Goal: Transaction & Acquisition: Purchase product/service

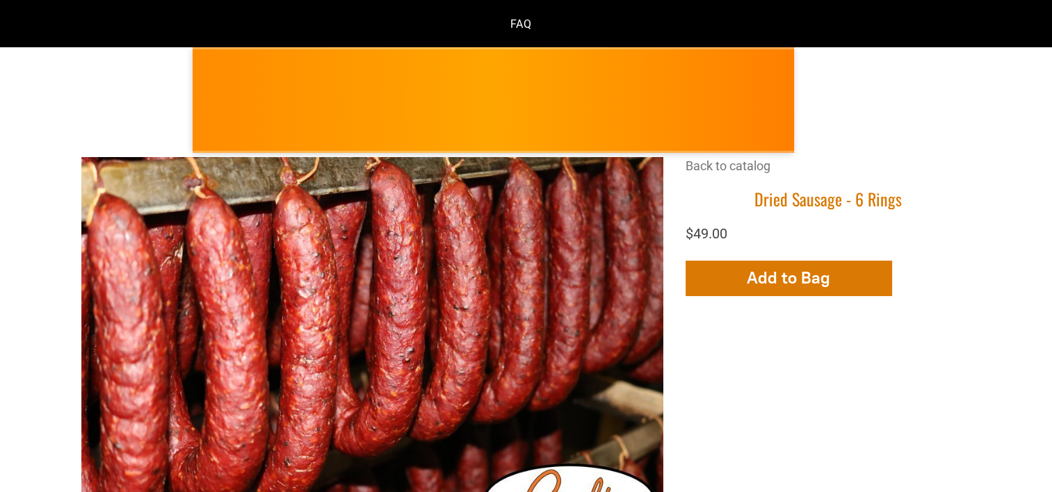
scroll to position [146, 0]
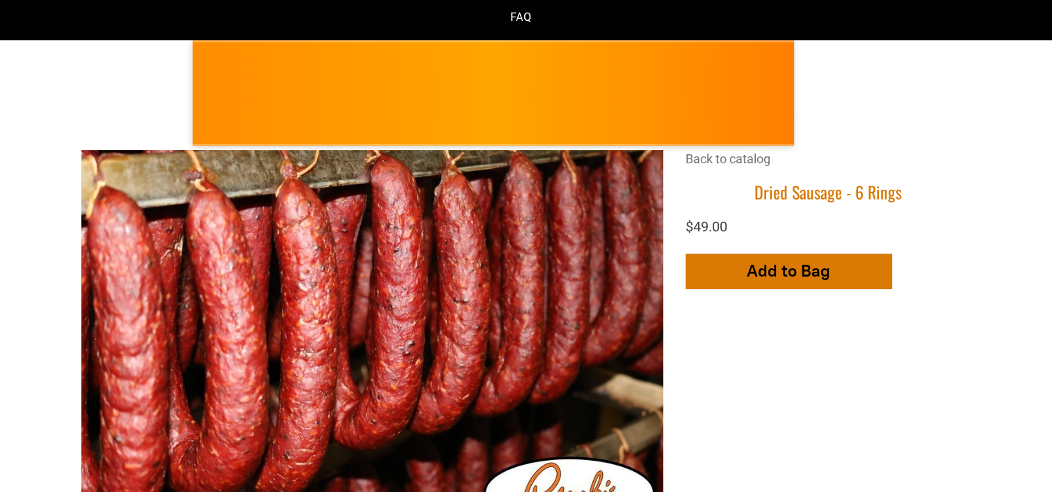
click at [776, 261] on span "Add to Bag" at bounding box center [787, 271] width 83 height 20
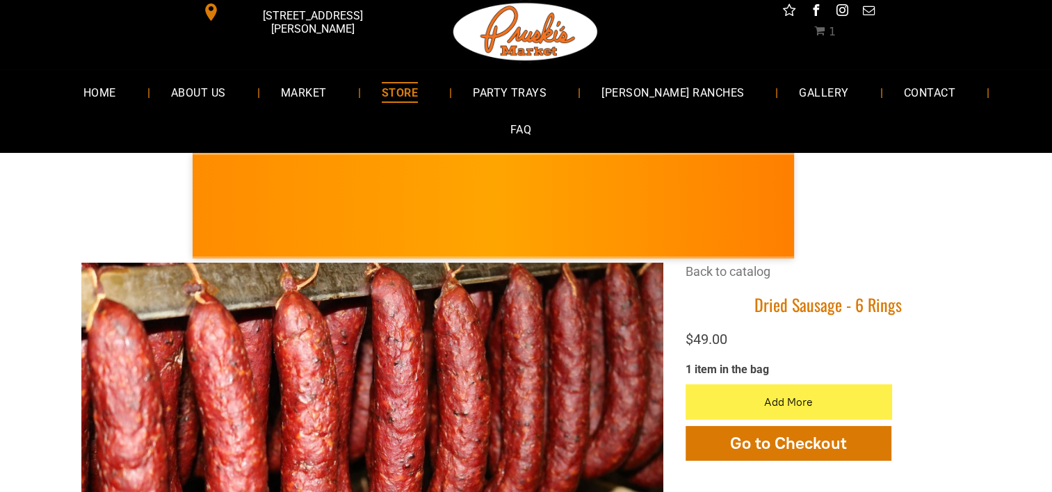
scroll to position [0, 0]
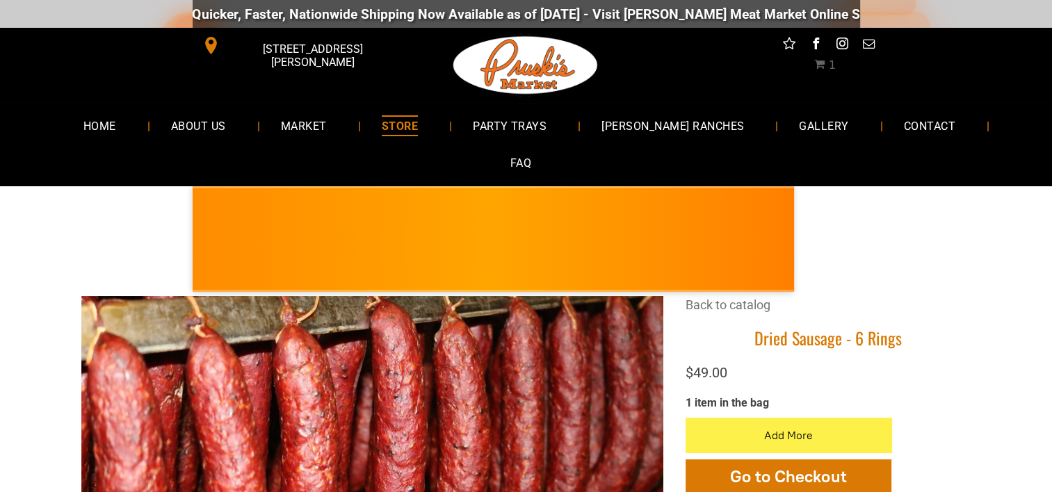
click at [838, 8] on link "[DOMAIN_NAME][URL]" at bounding box center [905, 14] width 135 height 16
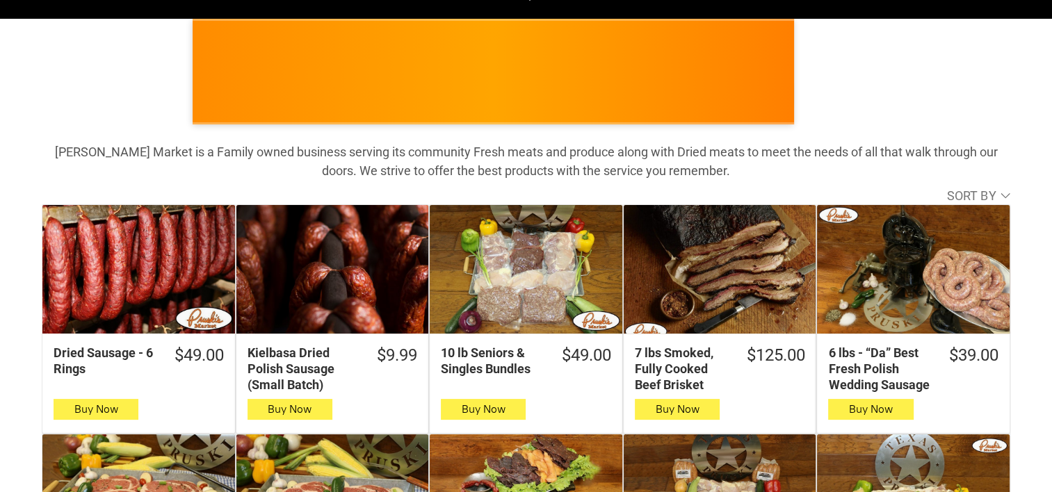
scroll to position [152, 0]
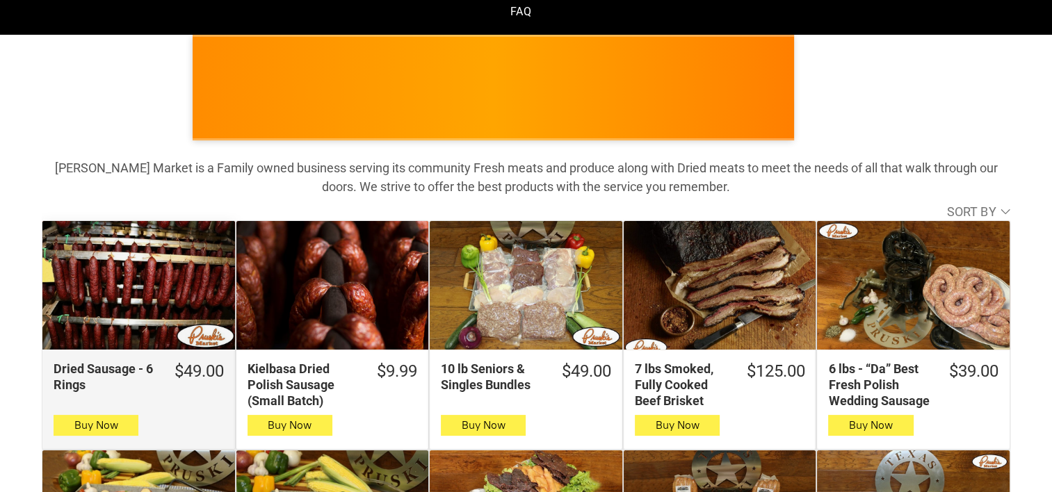
click at [140, 252] on div "Dried Sausage - 6 Rings" at bounding box center [138, 285] width 193 height 128
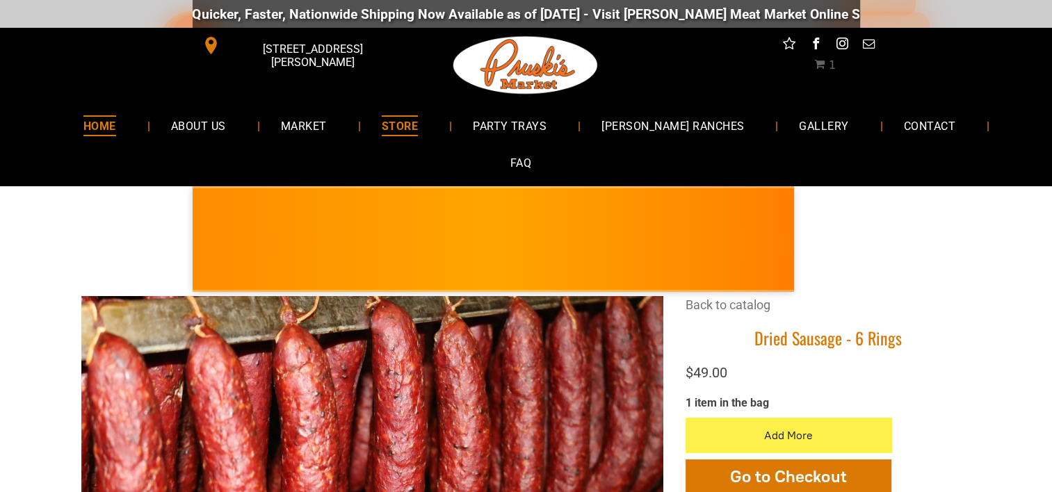
click at [88, 124] on span "HOME" at bounding box center [99, 125] width 33 height 20
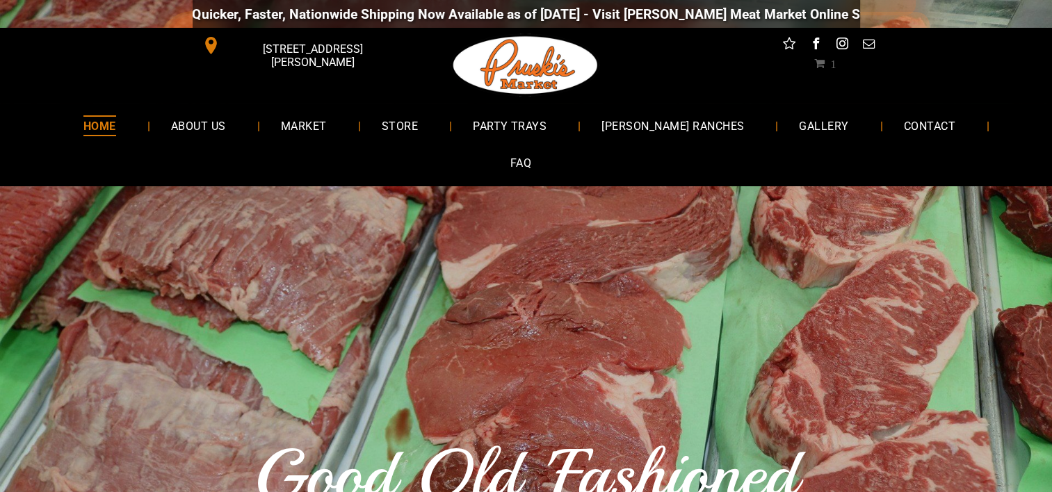
click at [822, 62] on span "1" at bounding box center [824, 63] width 22 height 11
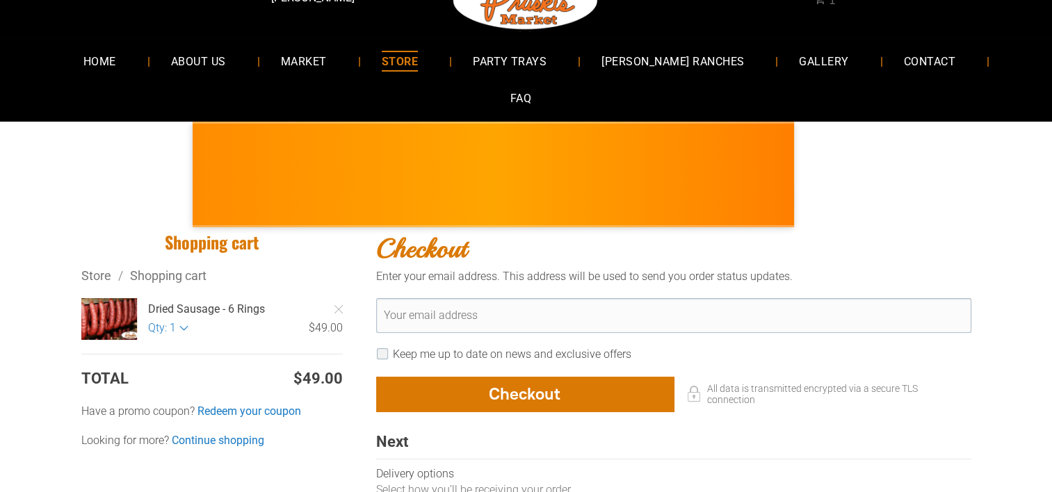
scroll to position [58, 0]
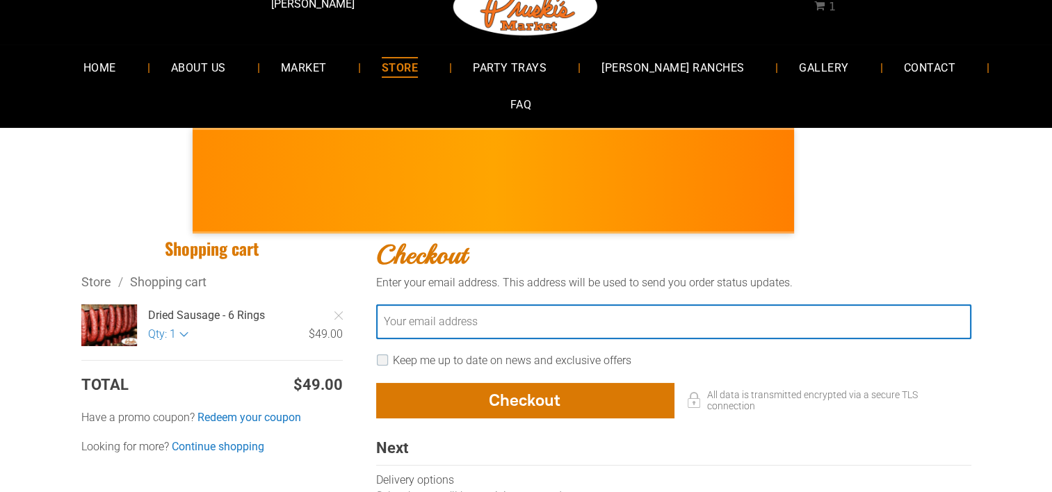
click at [457, 304] on input "Your email address" at bounding box center [673, 321] width 595 height 35
type input "**********"
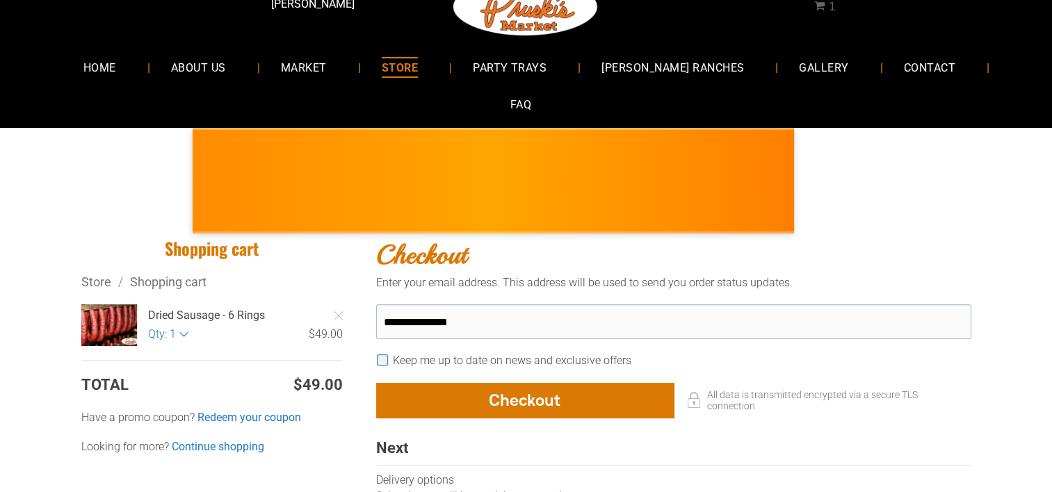
click at [378, 353] on div "Keep me up to date on news and exclusive offers" at bounding box center [673, 360] width 595 height 15
click at [459, 384] on div "button" at bounding box center [525, 400] width 296 height 33
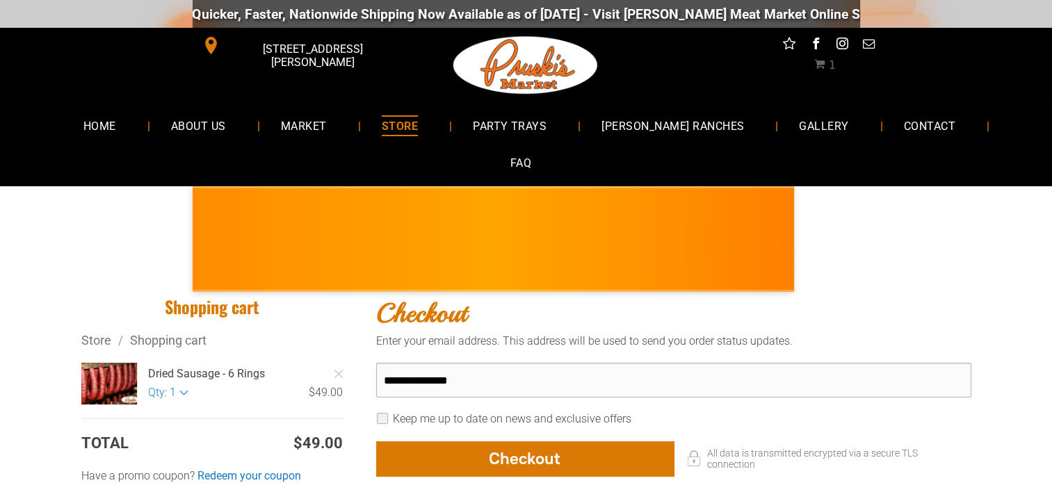
select select "**"
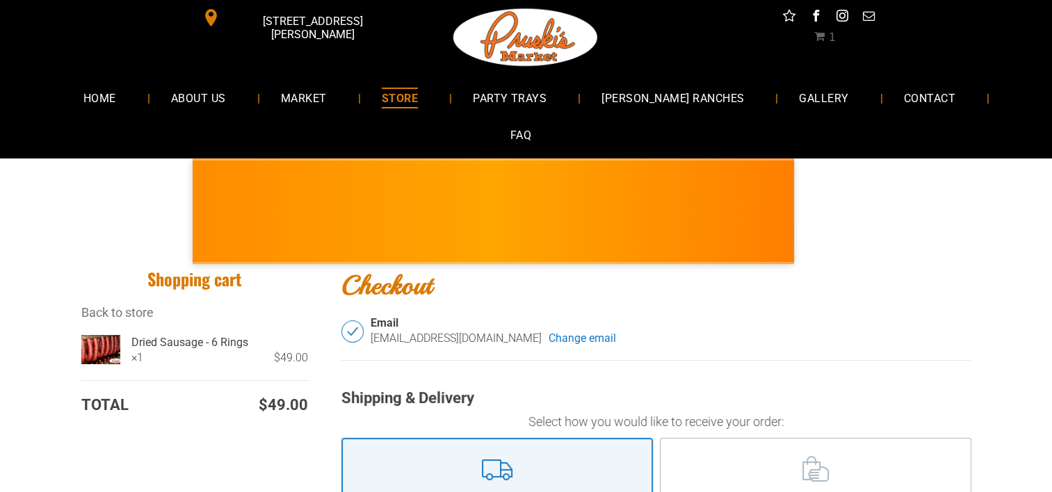
scroll to position [31, 0]
